Goal: Task Accomplishment & Management: Manage account settings

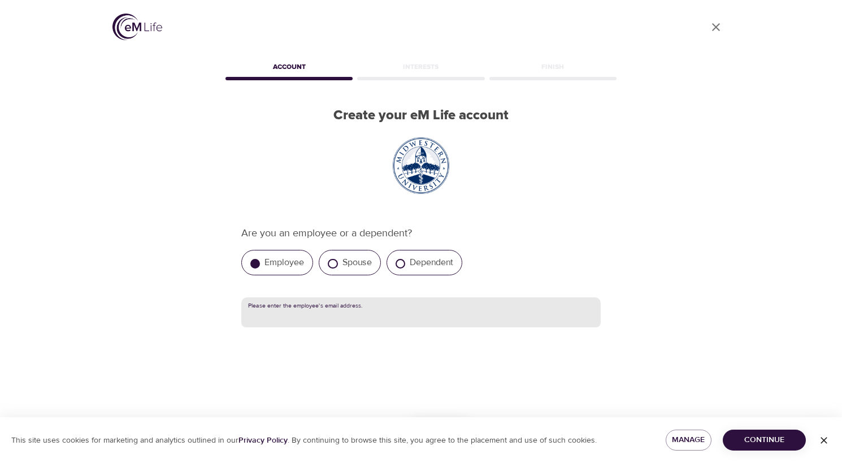
click at [289, 312] on input "text" at bounding box center [420, 312] width 359 height 31
type input "[EMAIL_ADDRESS][DOMAIN_NAME]"
click at [786, 438] on span "Continue" at bounding box center [764, 440] width 65 height 14
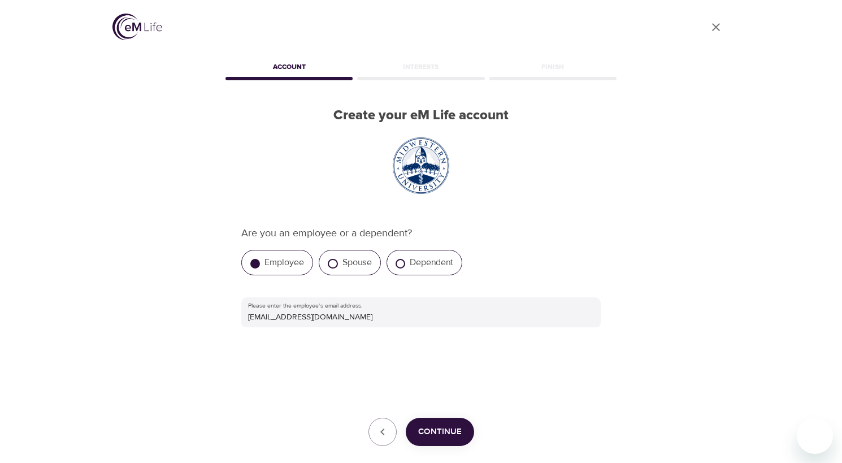
click at [458, 425] on span "Continue" at bounding box center [440, 431] width 44 height 15
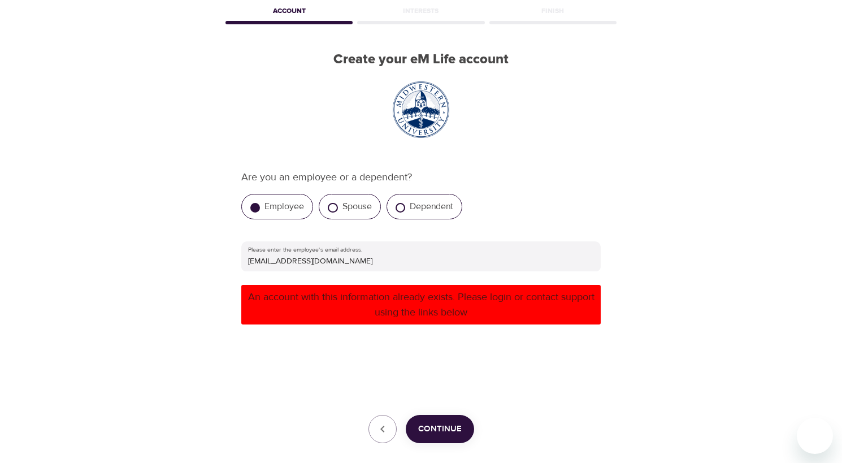
scroll to position [56, 0]
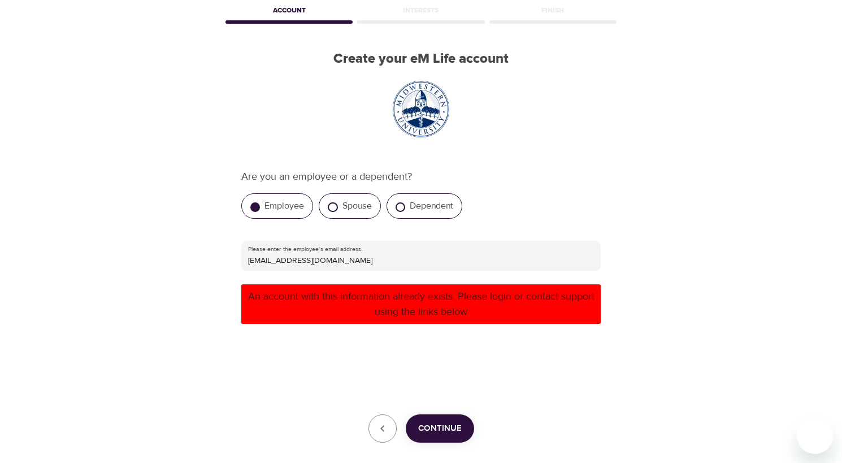
click at [446, 426] on span "Continue" at bounding box center [440, 428] width 44 height 15
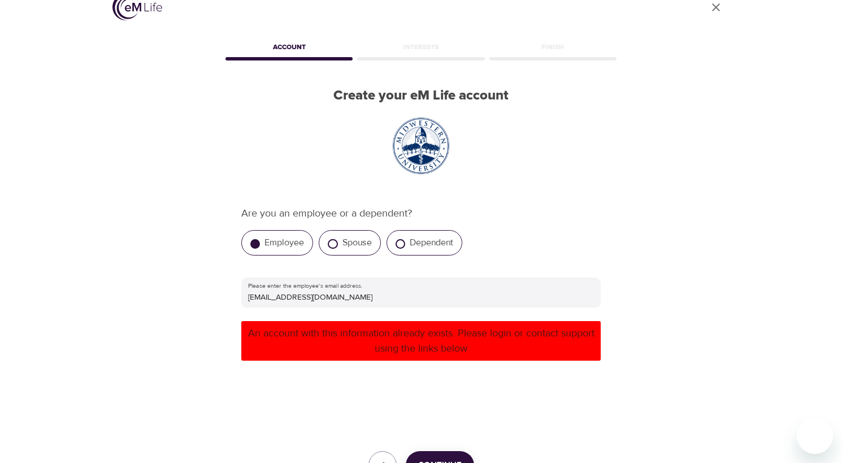
scroll to position [0, 0]
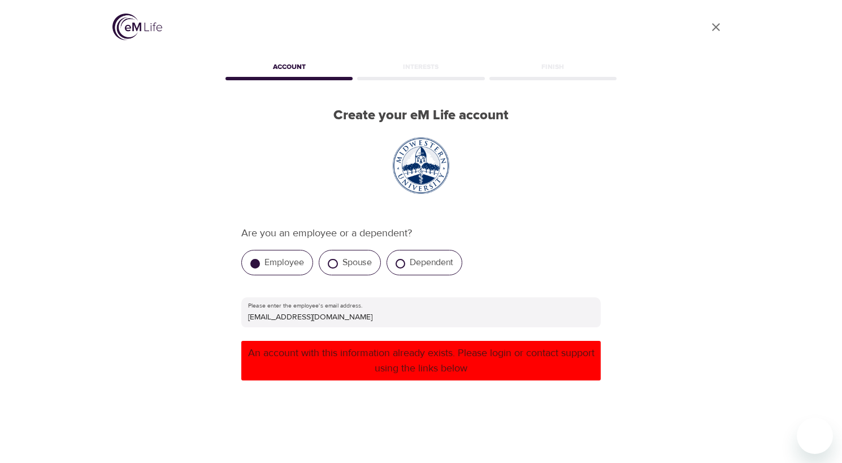
click at [142, 31] on img at bounding box center [137, 27] width 50 height 27
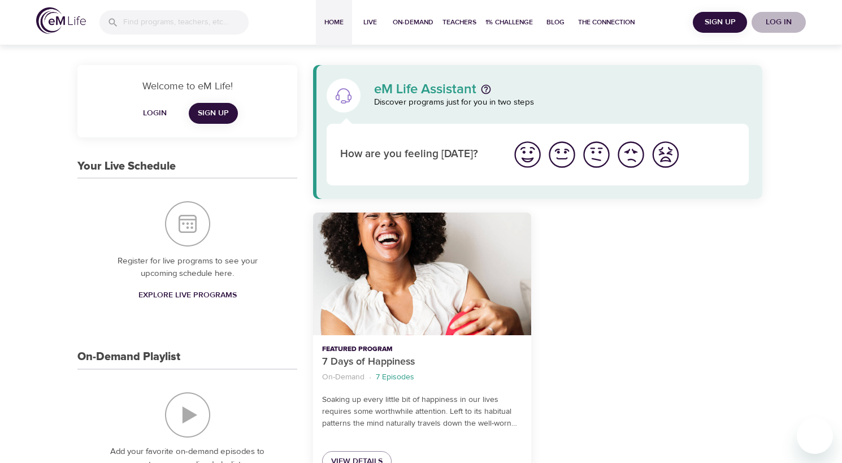
click at [789, 22] on span "Log in" at bounding box center [778, 22] width 45 height 14
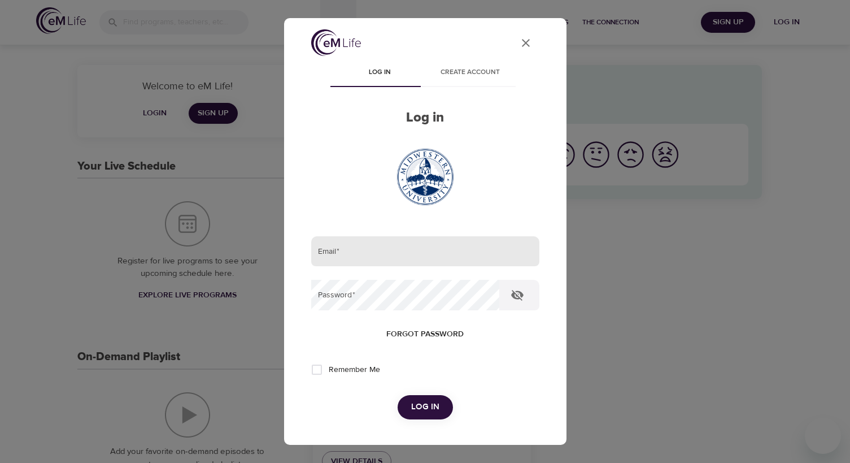
click at [366, 253] on input "email" at bounding box center [425, 251] width 228 height 31
type input "[EMAIL_ADDRESS][DOMAIN_NAME]"
click at [416, 331] on span "Forgot password" at bounding box center [424, 334] width 77 height 14
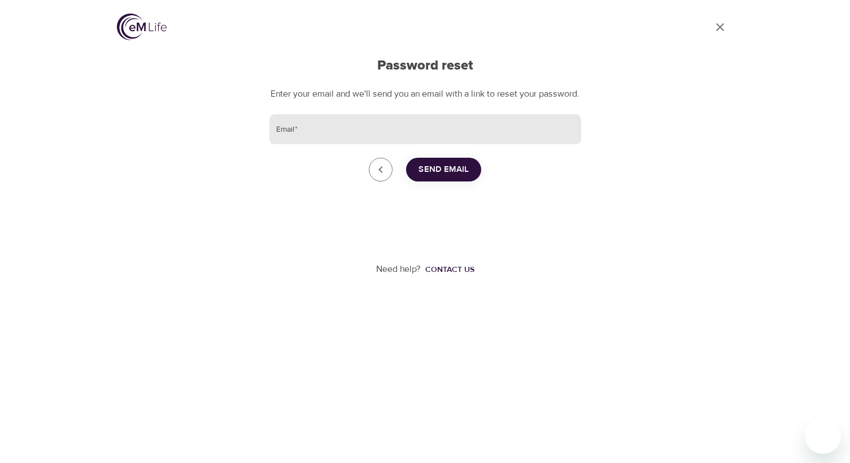
click at [316, 145] on input "Email   *" at bounding box center [425, 129] width 312 height 31
drag, startPoint x: 398, startPoint y: 145, endPoint x: 198, endPoint y: 136, distance: 200.2
click at [198, 136] on div "Go to dashboard Password reset Enter your email and we'll send you an email wit…" at bounding box center [425, 172] width 644 height 344
type input "[EMAIL_ADDRESS][DOMAIN_NAME]"
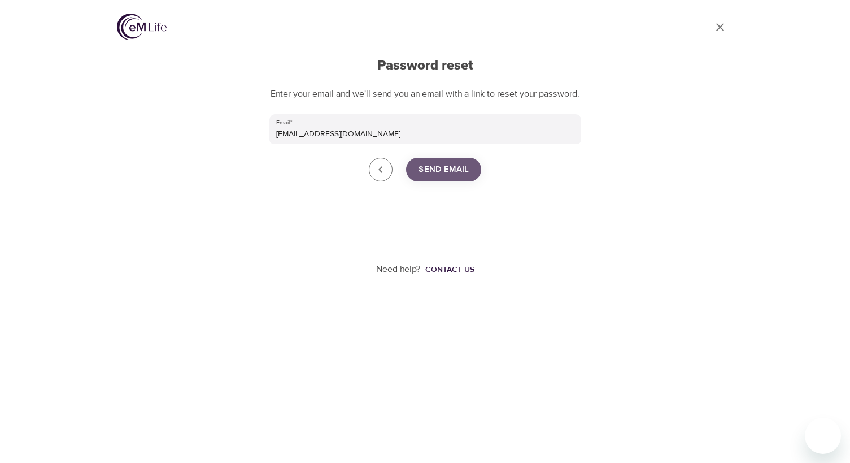
click at [448, 177] on span "Send Email" at bounding box center [444, 169] width 50 height 15
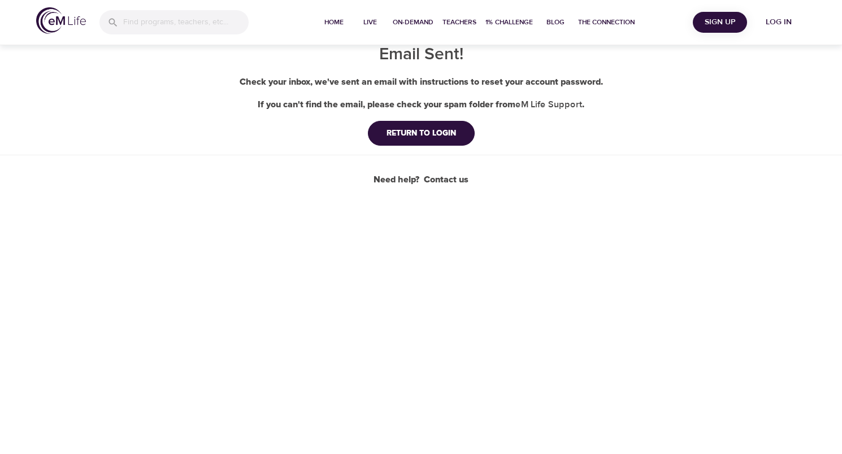
click at [411, 119] on div "Email Sent! Check your inbox, we've sent an email with instructions to reset yo…" at bounding box center [421, 93] width 842 height 186
click at [410, 131] on div "RETURN TO LOGIN" at bounding box center [421, 133] width 88 height 11
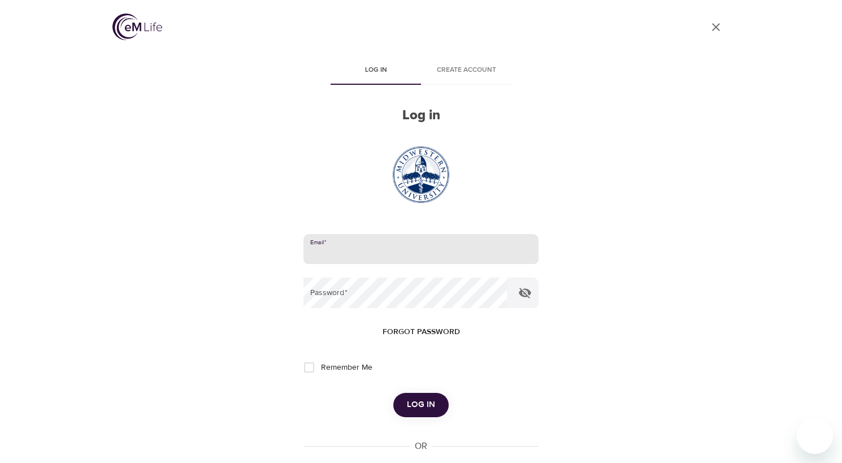
click at [342, 250] on input "email" at bounding box center [420, 249] width 235 height 31
paste input "[EMAIL_ADDRESS][DOMAIN_NAME]"
type input "[EMAIL_ADDRESS][DOMAIN_NAME]"
click at [313, 366] on input "Remember Me" at bounding box center [309, 367] width 24 height 24
checkbox input "true"
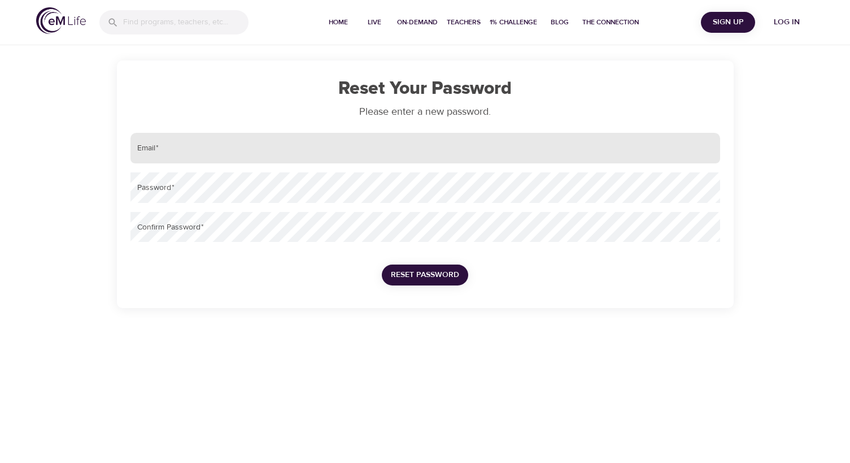
click at [193, 150] on input "email" at bounding box center [426, 148] width 590 height 31
paste input "[EMAIL_ADDRESS][DOMAIN_NAME]"
type input "[EMAIL_ADDRESS][DOMAIN_NAME]"
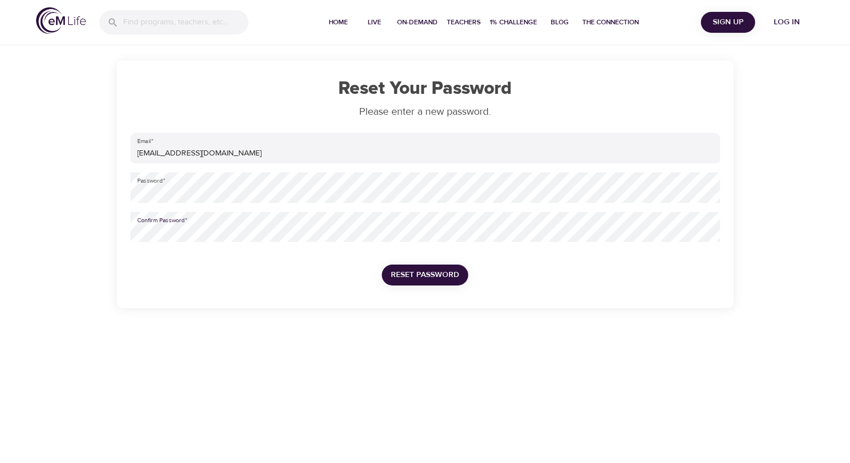
click at [429, 268] on span "Reset Password" at bounding box center [425, 275] width 68 height 14
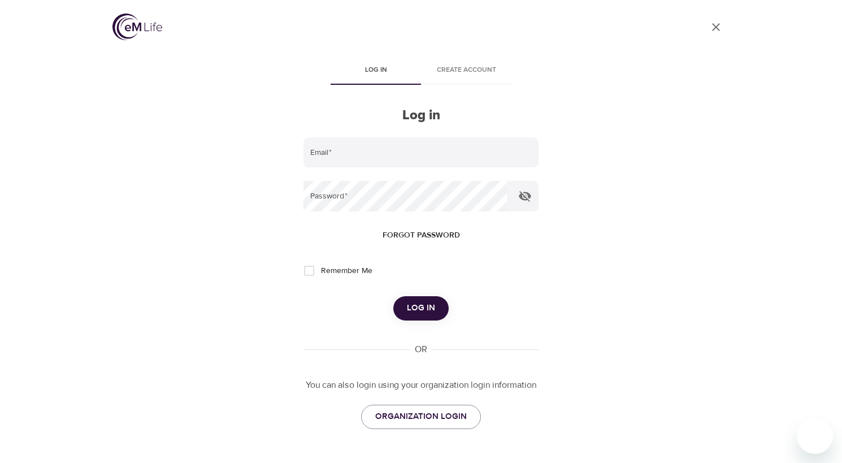
type input "[EMAIL_ADDRESS][DOMAIN_NAME]"
click at [311, 269] on input "Remember Me" at bounding box center [309, 271] width 24 height 24
checkbox input "true"
click at [411, 302] on span "Log in" at bounding box center [421, 308] width 28 height 15
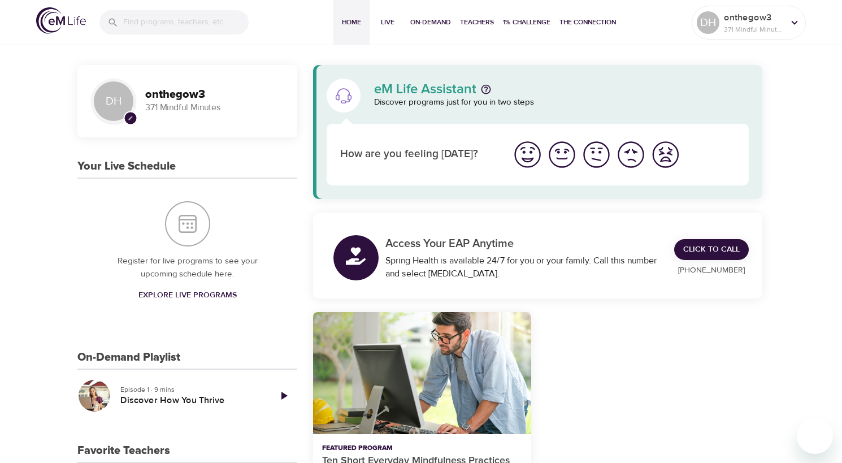
click at [566, 158] on img "I'm feeling good" at bounding box center [561, 154] width 31 height 31
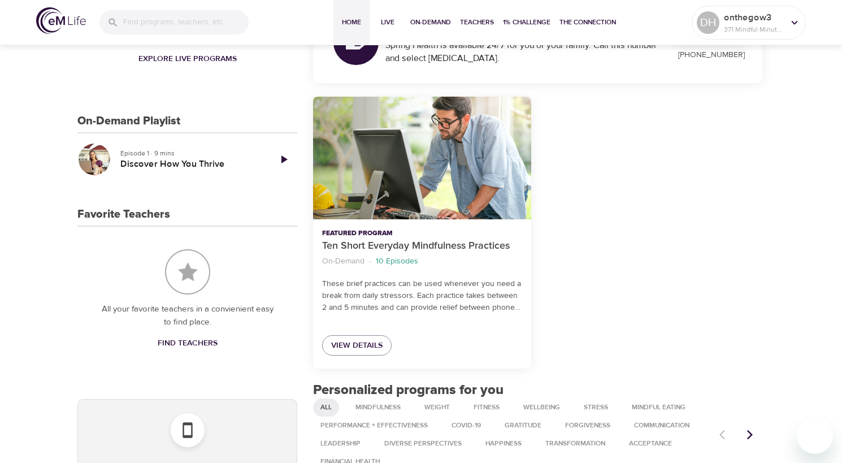
scroll to position [282, 0]
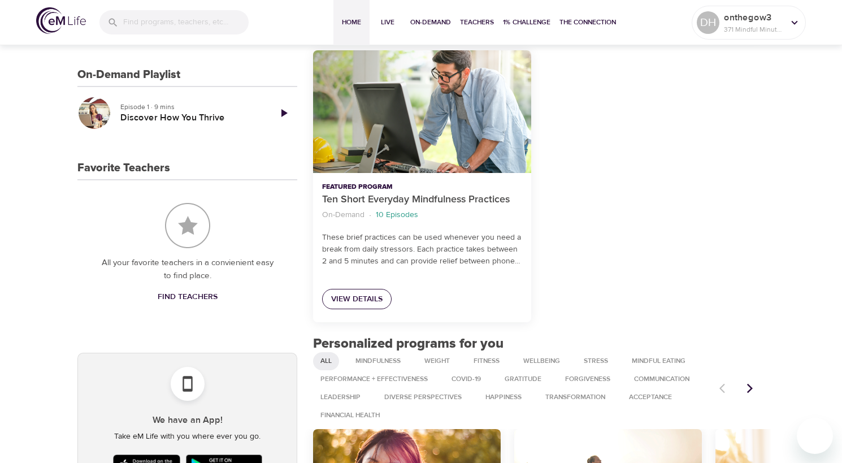
click at [348, 293] on span "View Details" at bounding box center [356, 299] width 51 height 14
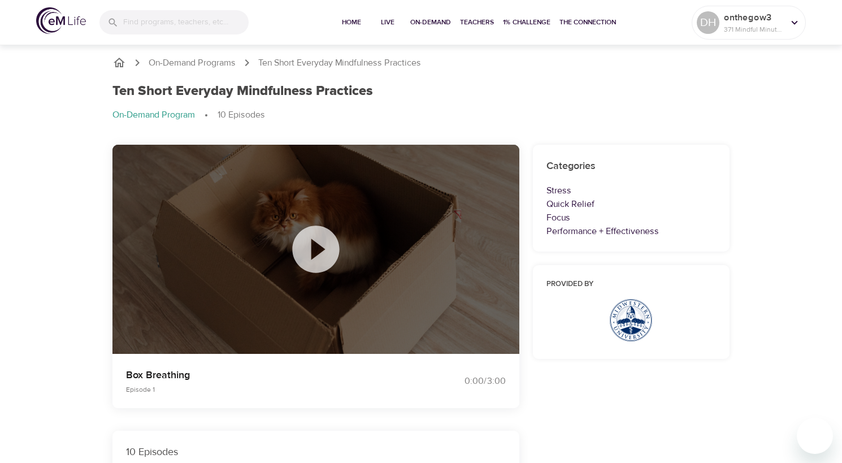
click at [316, 249] on icon at bounding box center [316, 249] width 56 height 56
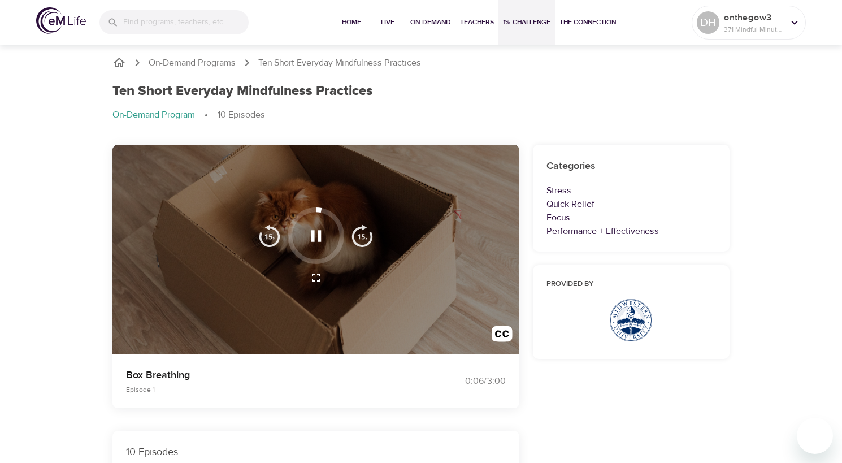
click at [510, 16] on button "1% Challenge" at bounding box center [526, 22] width 56 height 45
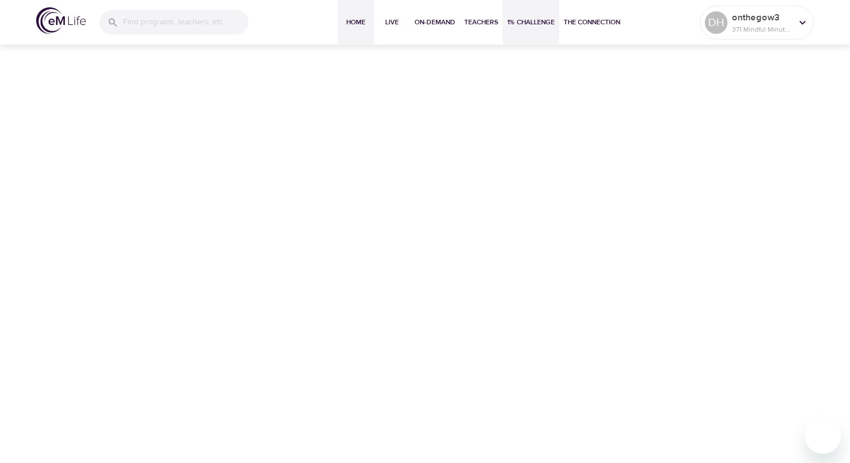
click at [354, 22] on span "Home" at bounding box center [355, 22] width 27 height 12
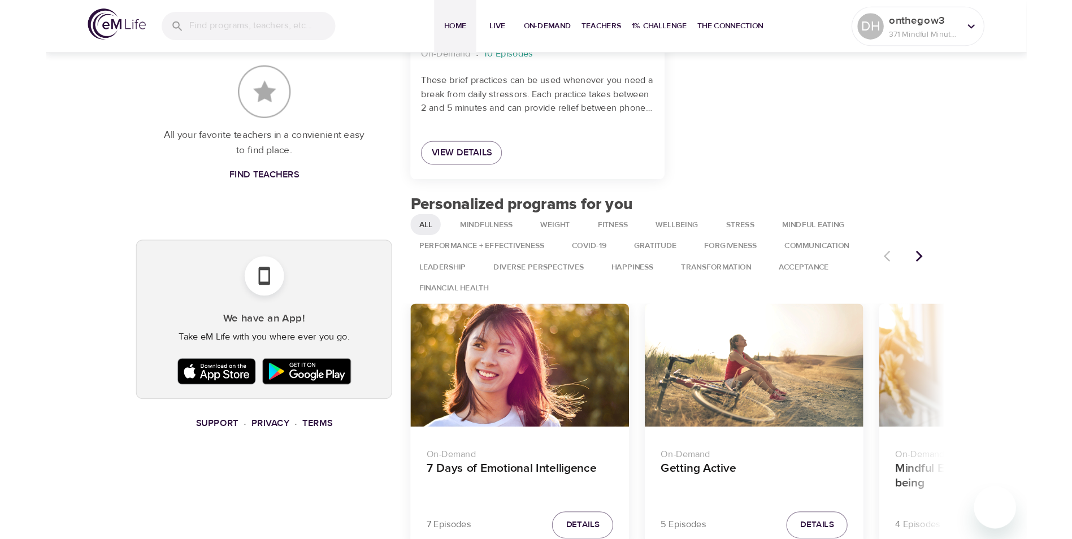
scroll to position [508, 0]
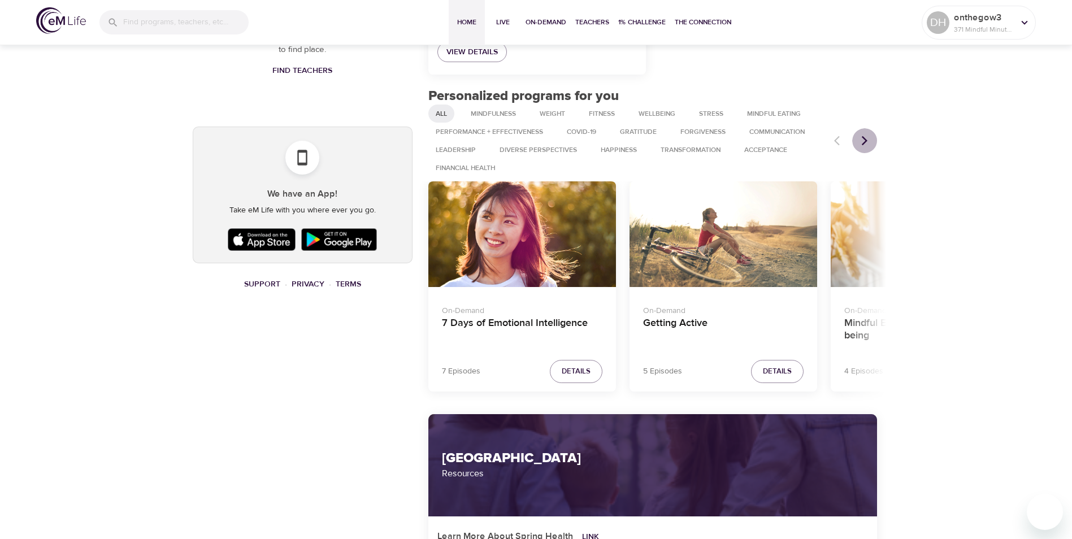
click at [850, 142] on icon "Next items" at bounding box center [864, 140] width 11 height 11
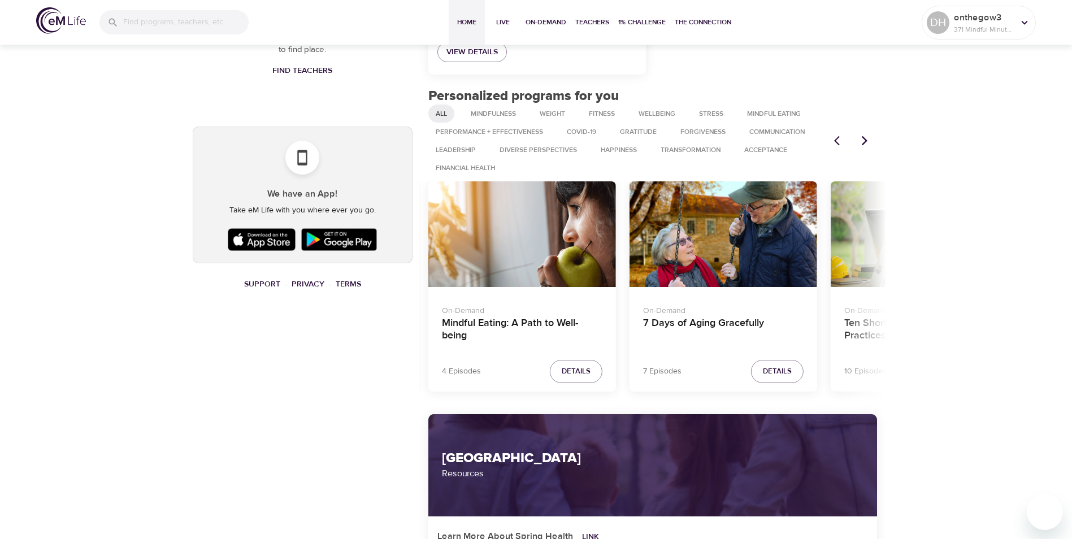
click at [838, 144] on icon "Previous items" at bounding box center [837, 141] width 6 height 10
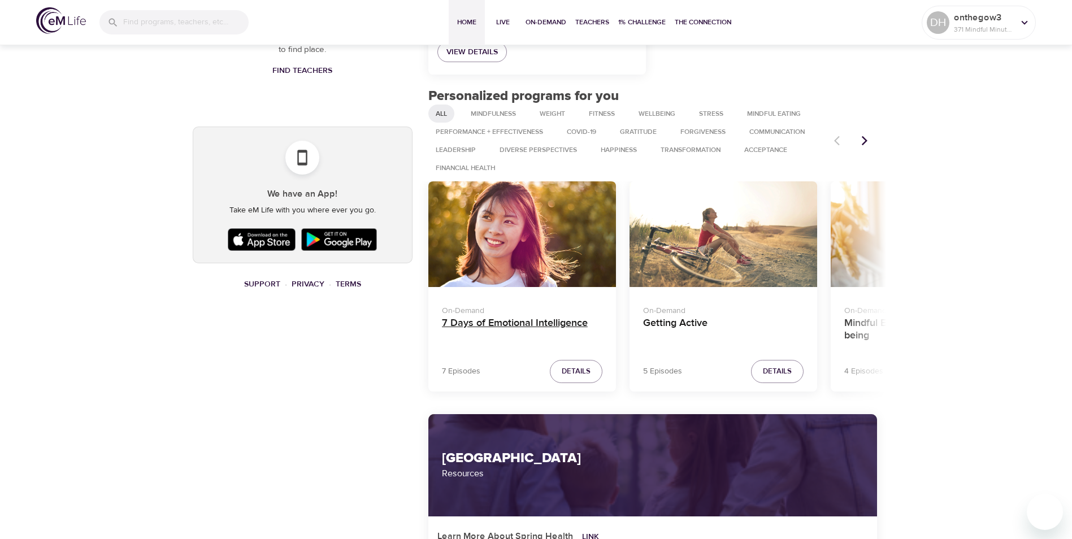
click at [540, 327] on h4 "7 Days of Emotional Intelligence" at bounding box center [522, 330] width 160 height 27
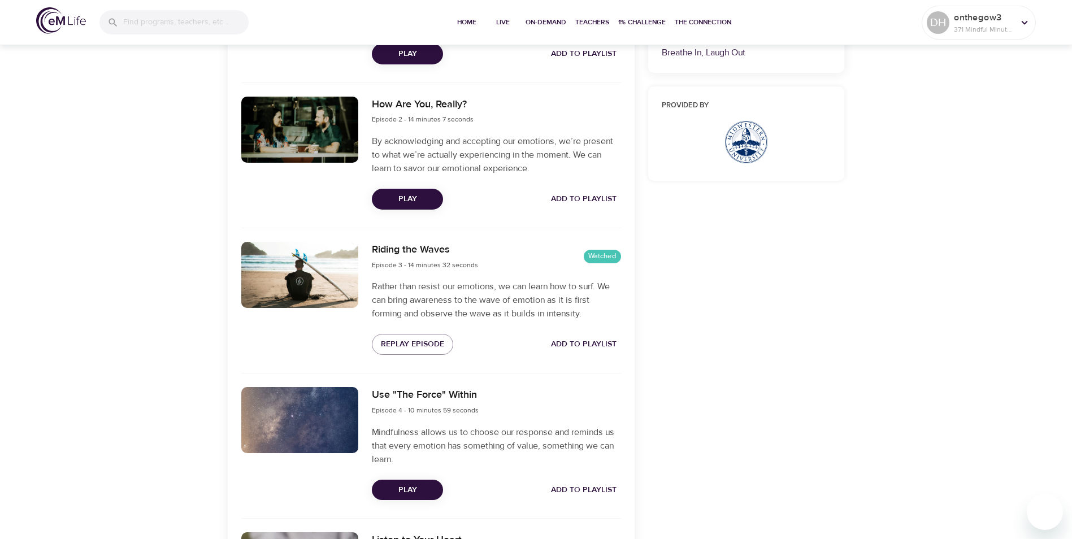
scroll to position [226, 0]
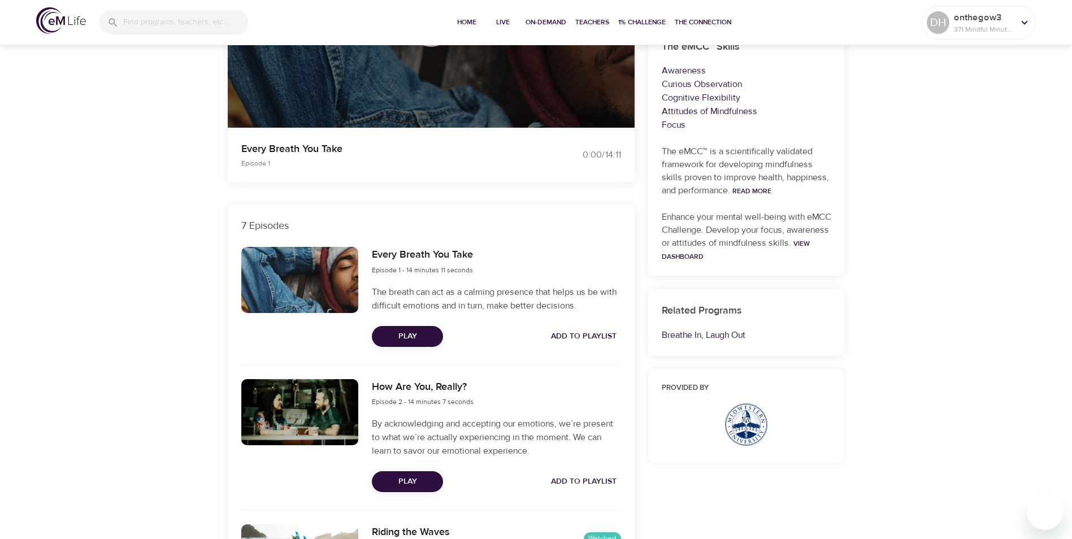
click at [402, 329] on button "Play" at bounding box center [407, 336] width 71 height 21
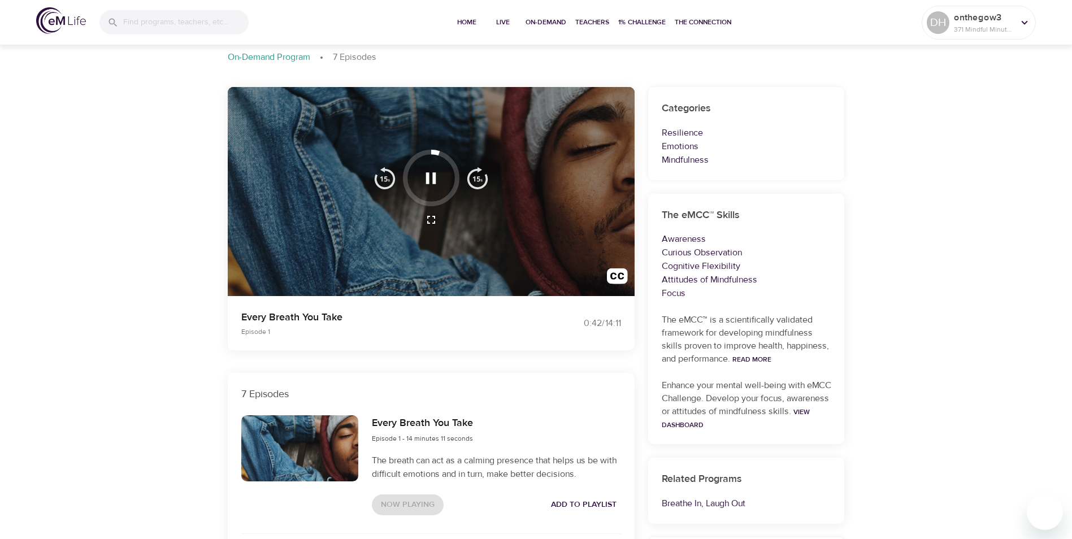
scroll to position [56, 0]
